Goal: Transaction & Acquisition: Purchase product/service

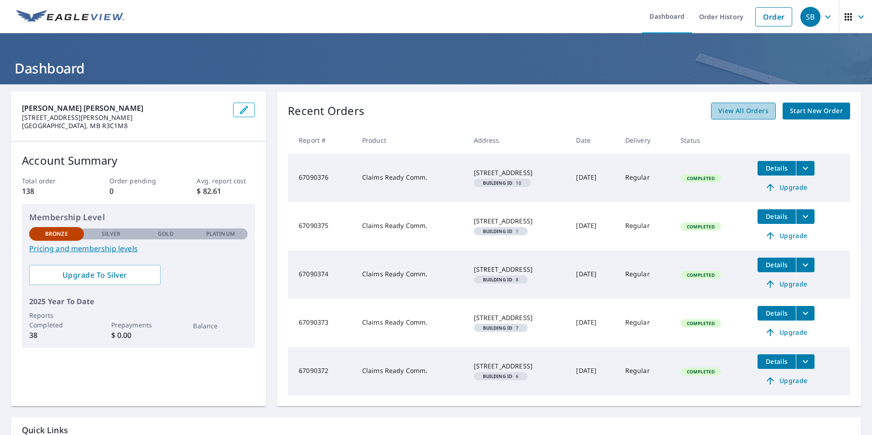
click at [718, 114] on span "View All Orders" at bounding box center [743, 110] width 50 height 11
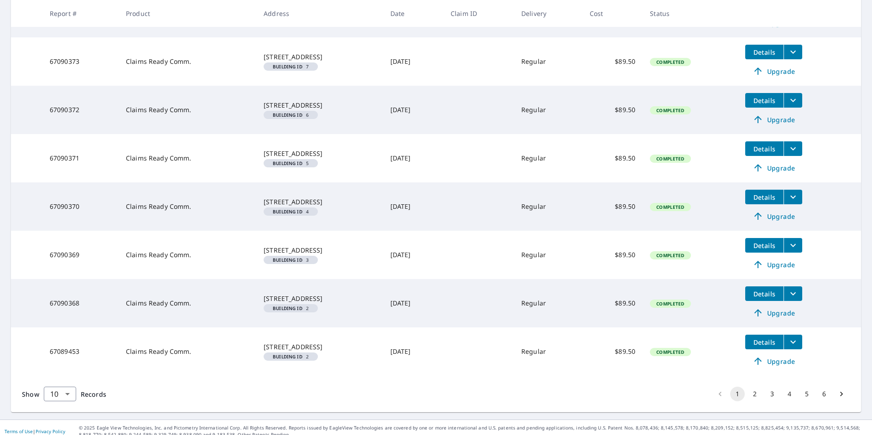
scroll to position [317, 0]
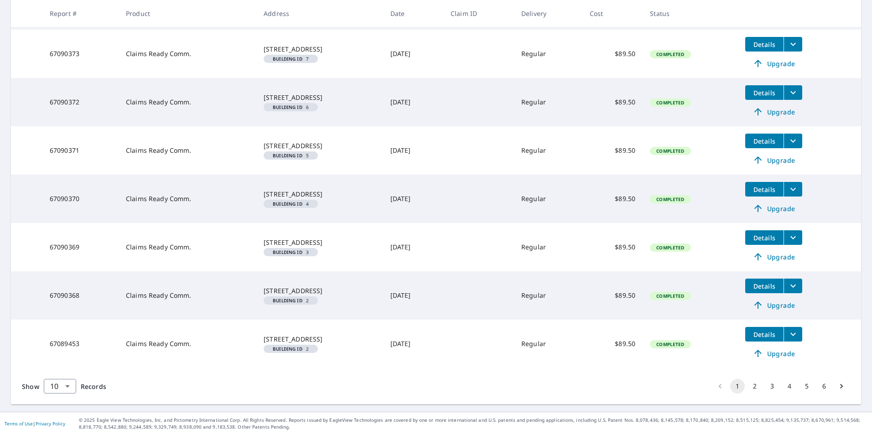
click at [795, 337] on icon "filesDropdownBtn-67089453" at bounding box center [792, 334] width 11 height 11
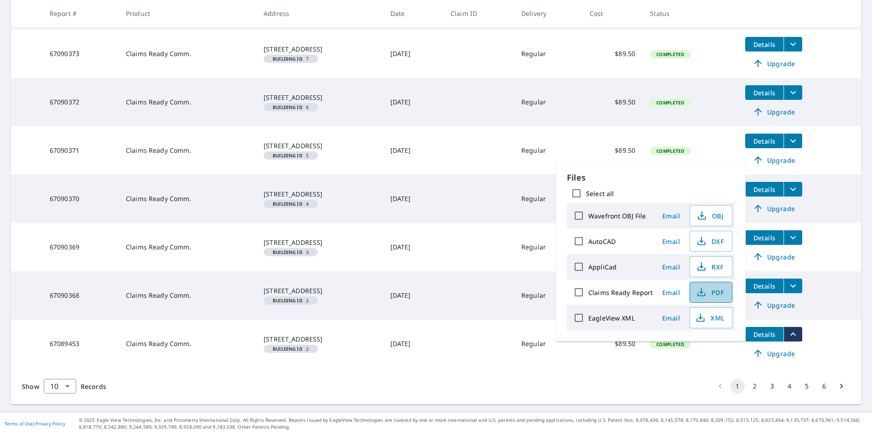
click at [712, 293] on span "PDF" at bounding box center [709, 292] width 29 height 11
click at [747, 388] on button "2" at bounding box center [754, 386] width 15 height 15
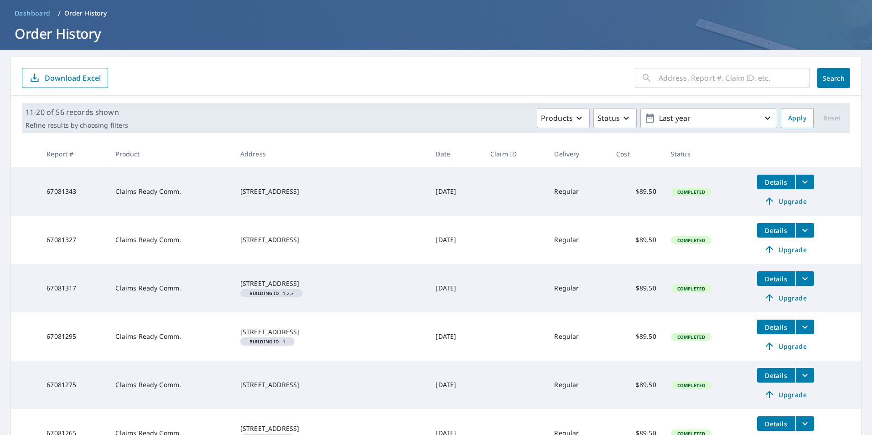
scroll to position [91, 0]
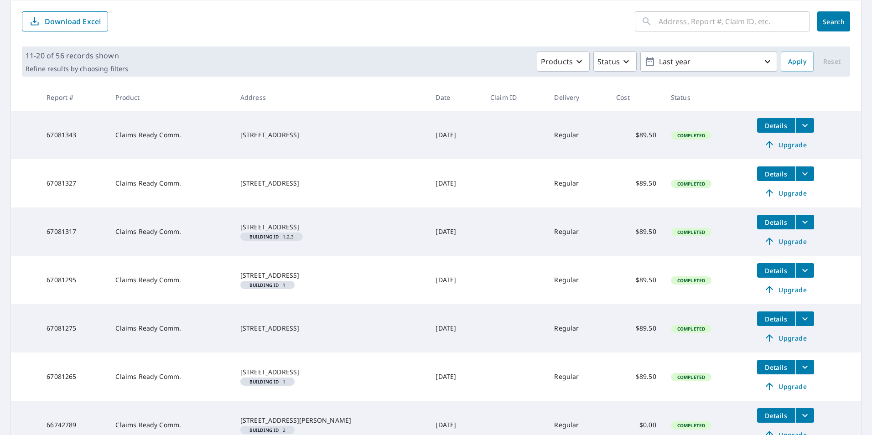
click at [801, 270] on icon "filesDropdownBtn-67081295" at bounding box center [804, 270] width 11 height 11
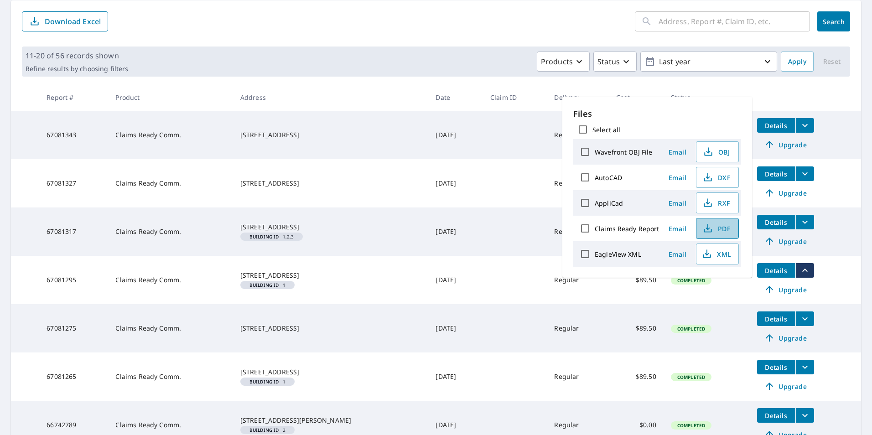
click at [716, 228] on span "PDF" at bounding box center [716, 228] width 29 height 11
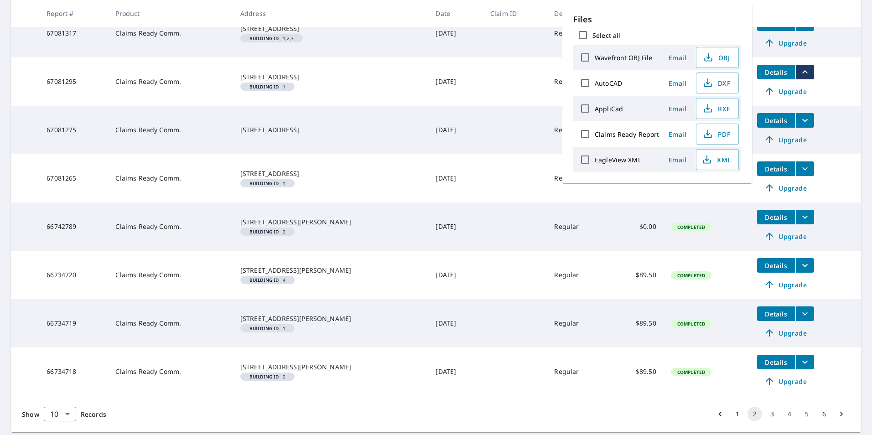
scroll to position [317, 0]
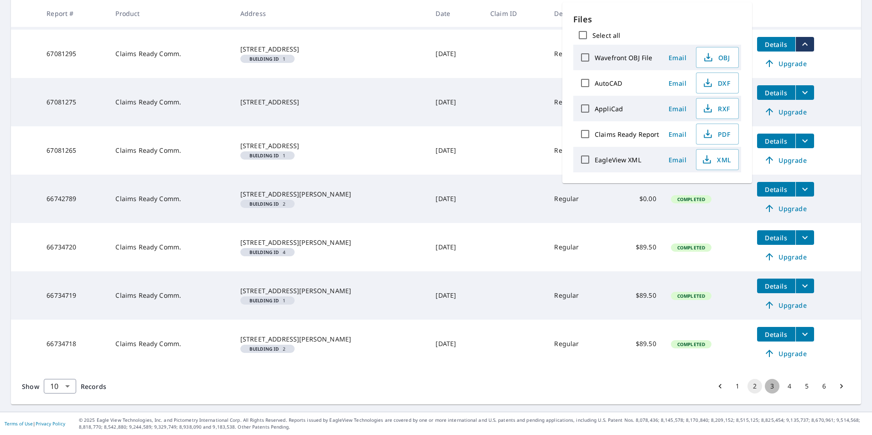
click at [765, 387] on button "3" at bounding box center [772, 386] width 15 height 15
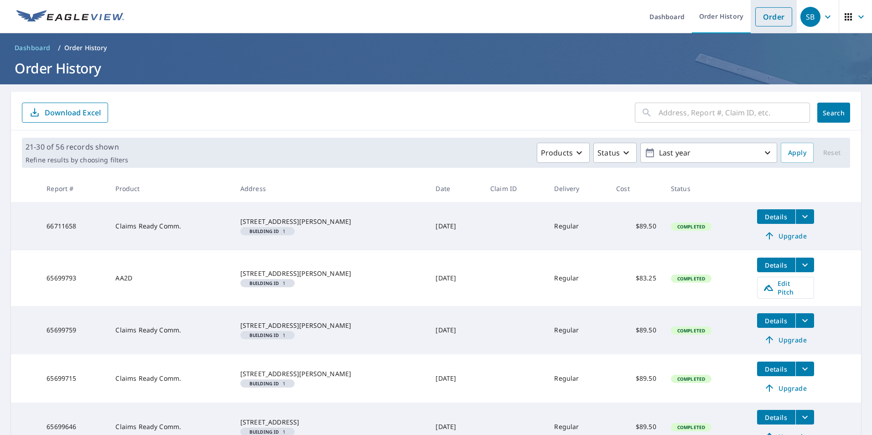
click at [760, 20] on link "Order" at bounding box center [773, 16] width 37 height 19
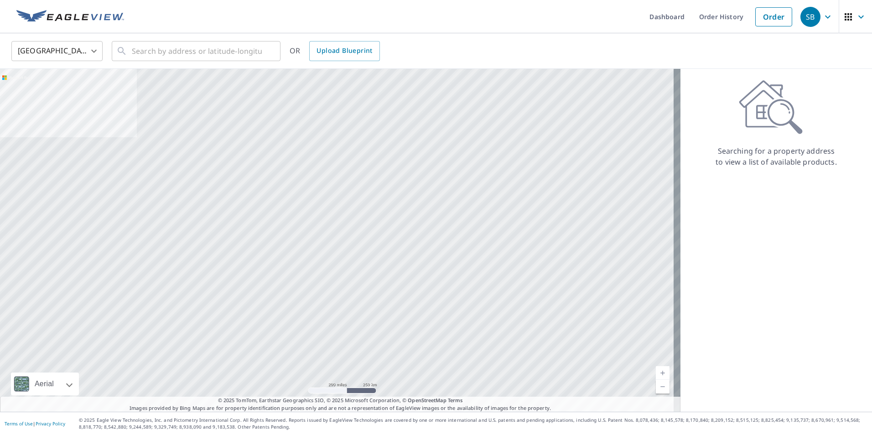
click at [96, 51] on body "SB SB Dashboard Order History Order SB United States US ​ ​ OR Upload Blueprint…" at bounding box center [436, 217] width 872 height 435
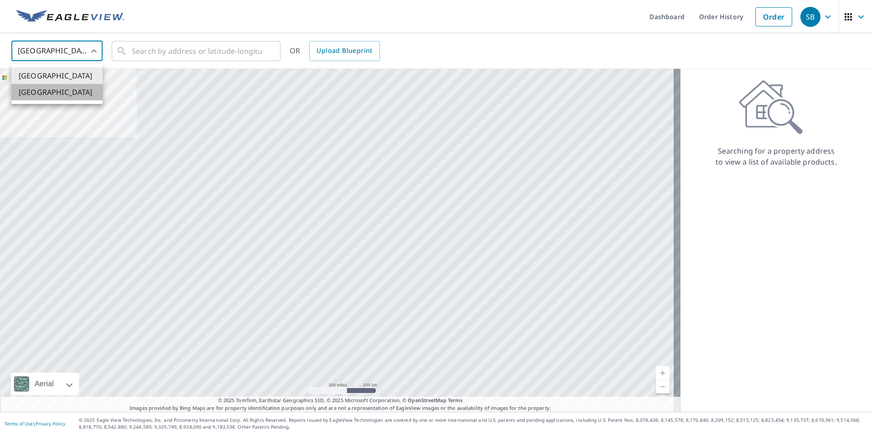
click at [47, 89] on li "[GEOGRAPHIC_DATA]" at bounding box center [56, 92] width 91 height 16
type input "CA"
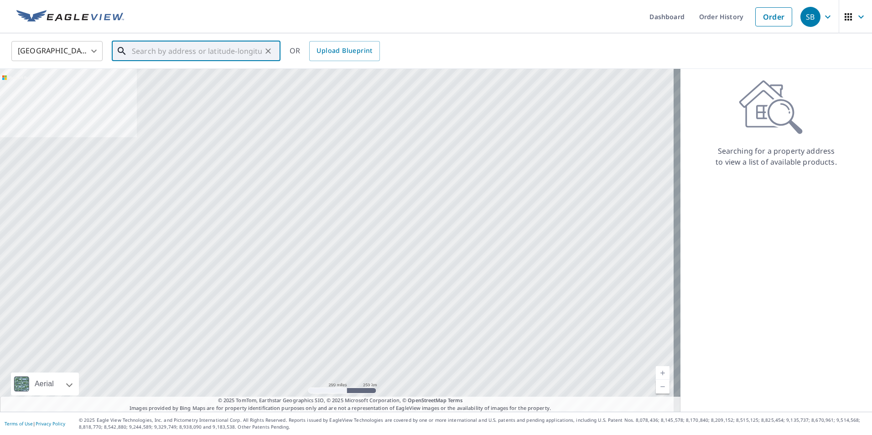
drag, startPoint x: 146, startPoint y: 49, endPoint x: 151, endPoint y: 47, distance: 5.3
click at [148, 49] on input "text" at bounding box center [197, 51] width 130 height 26
click at [198, 75] on span "[STREET_ADDRESS]" at bounding box center [201, 77] width 143 height 11
type input "[STREET_ADDRESS]"
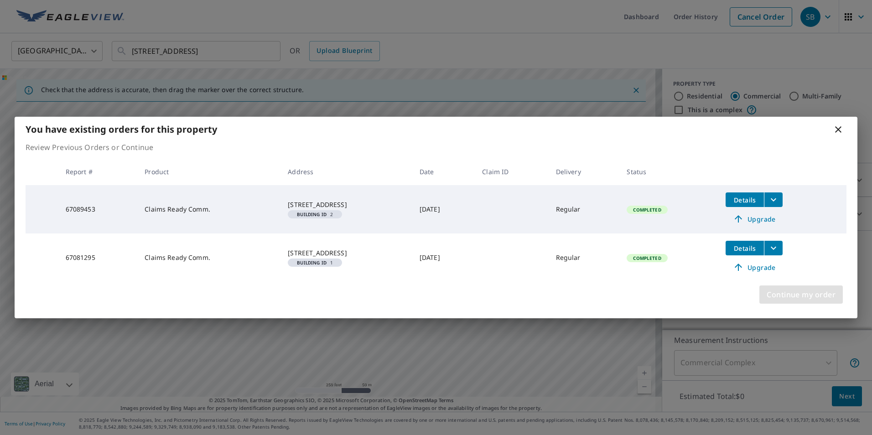
click at [791, 296] on span "Continue my order" at bounding box center [800, 294] width 69 height 13
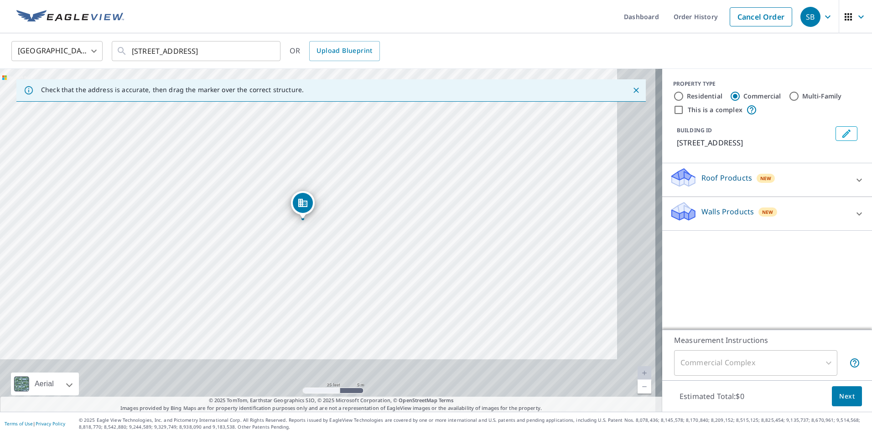
drag, startPoint x: 388, startPoint y: 296, endPoint x: 352, endPoint y: 236, distance: 69.7
click at [350, 236] on div "[STREET_ADDRESS]" at bounding box center [331, 240] width 662 height 343
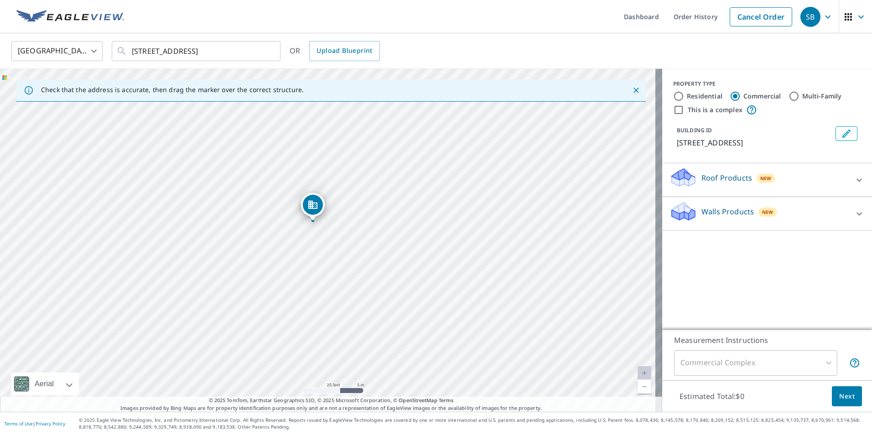
drag, startPoint x: 302, startPoint y: 196, endPoint x: 317, endPoint y: 204, distance: 17.1
click at [710, 178] on p "Roof Products" at bounding box center [726, 177] width 51 height 11
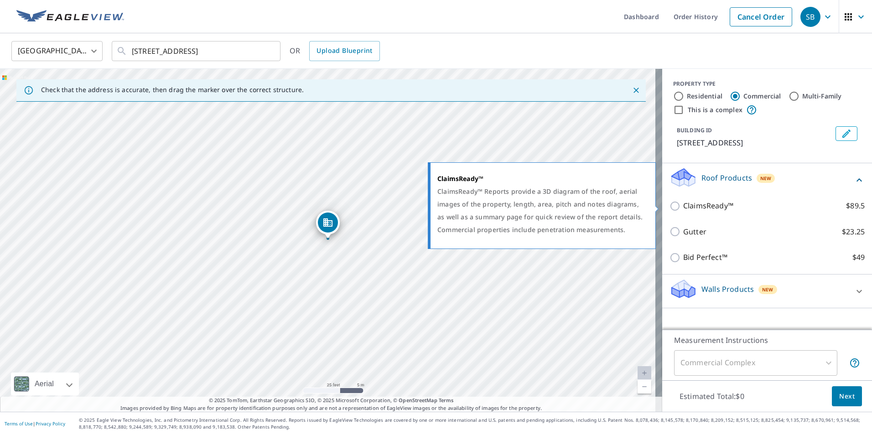
click at [671, 206] on input "ClaimsReady™ $89.5" at bounding box center [676, 206] width 14 height 11
checkbox input "true"
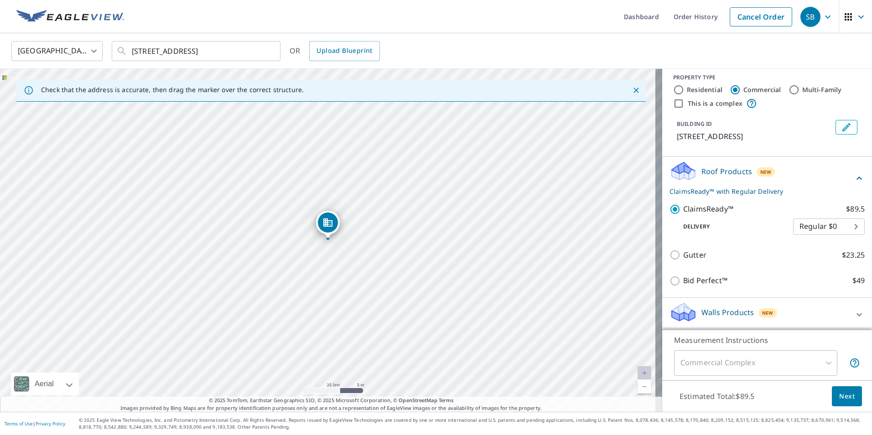
scroll to position [8, 0]
click at [839, 398] on span "Next" at bounding box center [846, 396] width 15 height 11
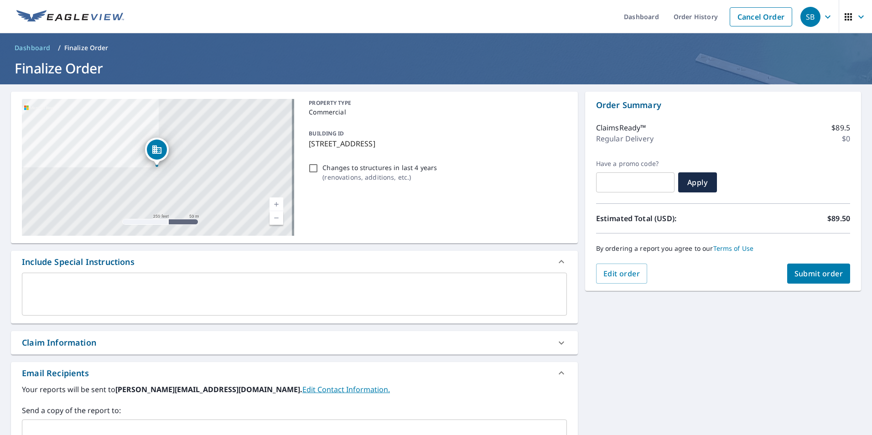
click at [311, 168] on input "Changes to structures in last 4 years ( renovations, additions, etc. )" at bounding box center [313, 168] width 11 height 11
checkbox input "true"
click at [813, 276] on span "Submit order" at bounding box center [818, 274] width 49 height 10
